Goal: Transaction & Acquisition: Purchase product/service

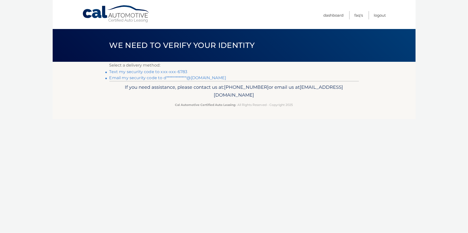
click at [171, 73] on link "Text my security code to xxx-xxx-6783" at bounding box center [148, 71] width 78 height 5
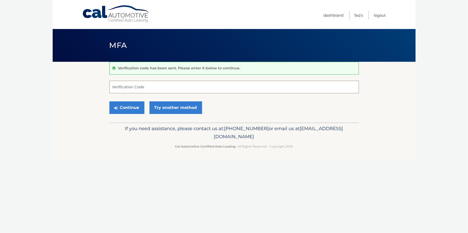
click at [154, 86] on input "Verification Code" at bounding box center [234, 87] width 250 height 13
type input "922376"
click at [140, 109] on button "Continue" at bounding box center [126, 107] width 35 height 13
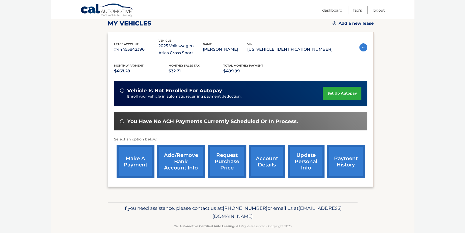
scroll to position [79, 0]
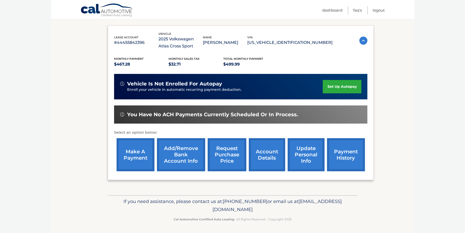
click at [131, 152] on link "make a payment" at bounding box center [136, 154] width 38 height 33
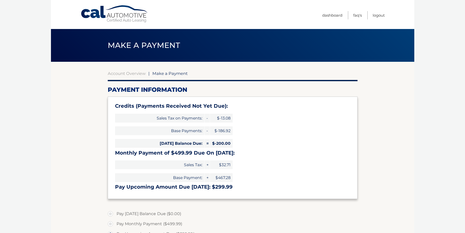
select select "MTliYmM3MzMtODk4MC00MTI4LWE1ZmUtZmMyMzdjMmZkZGU4"
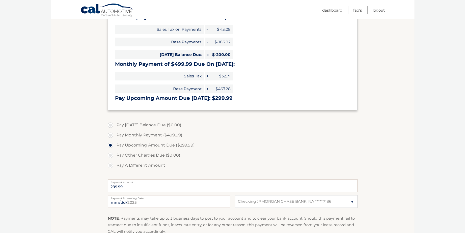
scroll to position [101, 0]
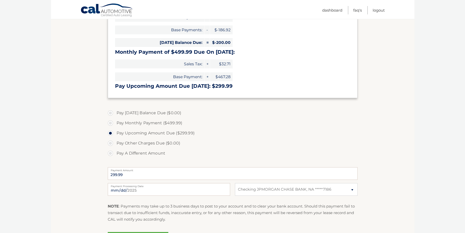
click at [131, 186] on label "Payment Processing Date" at bounding box center [169, 185] width 122 height 4
click at [131, 186] on input "2025-09-16" at bounding box center [169, 189] width 122 height 13
click at [169, 191] on input "2025-09-16" at bounding box center [169, 189] width 122 height 13
type input "2025-09-19"
click at [377, 167] on section "Account Overview | Make a Payment Payment Information Credits (Payments Receive…" at bounding box center [232, 108] width 363 height 294
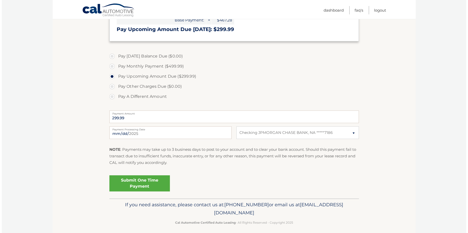
scroll to position [161, 0]
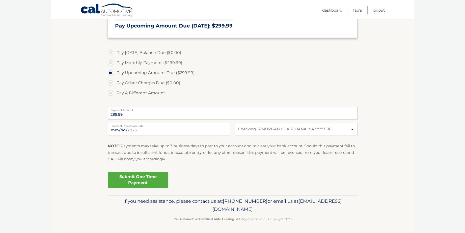
click at [142, 185] on link "Submit One Time Payment" at bounding box center [138, 180] width 61 height 16
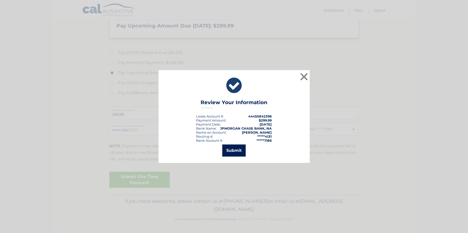
click at [231, 150] on button "Submit" at bounding box center [234, 151] width 23 height 12
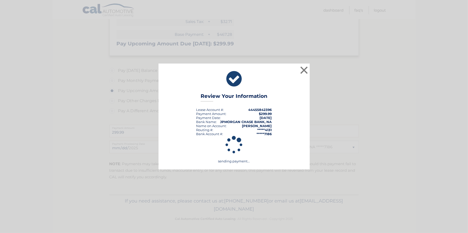
scroll to position [143, 0]
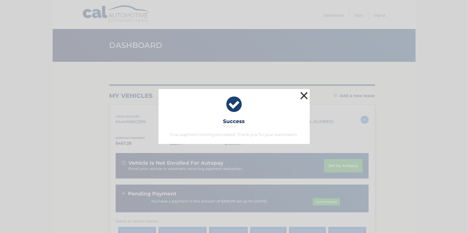
click at [306, 98] on button "×" at bounding box center [304, 96] width 10 height 10
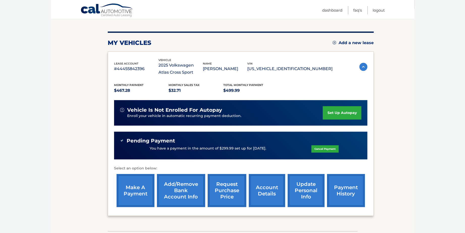
scroll to position [13, 0]
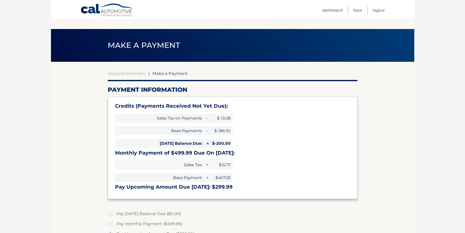
select select "MTliYmM3MzMtODk4MC00MTI4LWE1ZmUtZmMyMzdjMmZkZGU4"
